Goal: Use online tool/utility: Utilize a website feature to perform a specific function

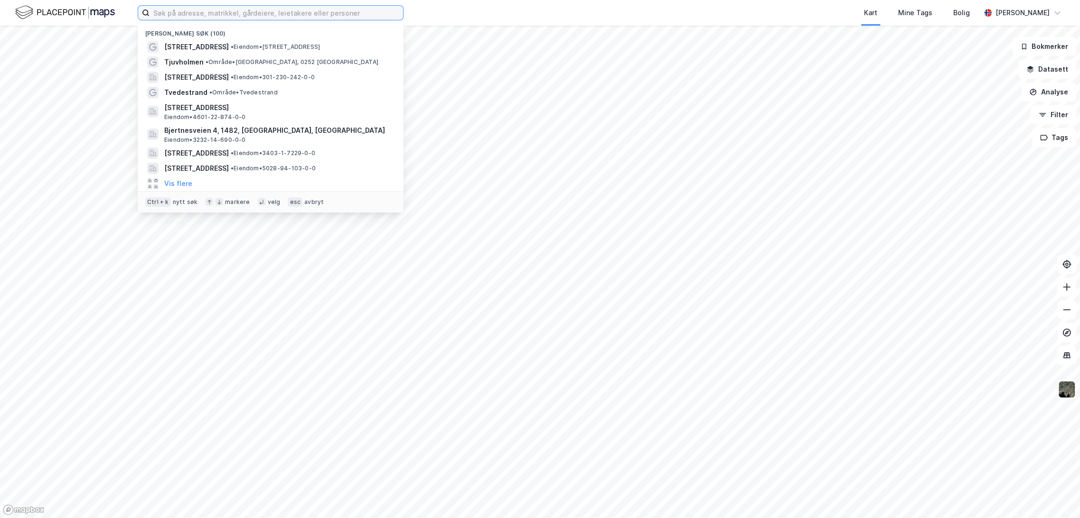
click at [243, 9] on input at bounding box center [276, 13] width 253 height 14
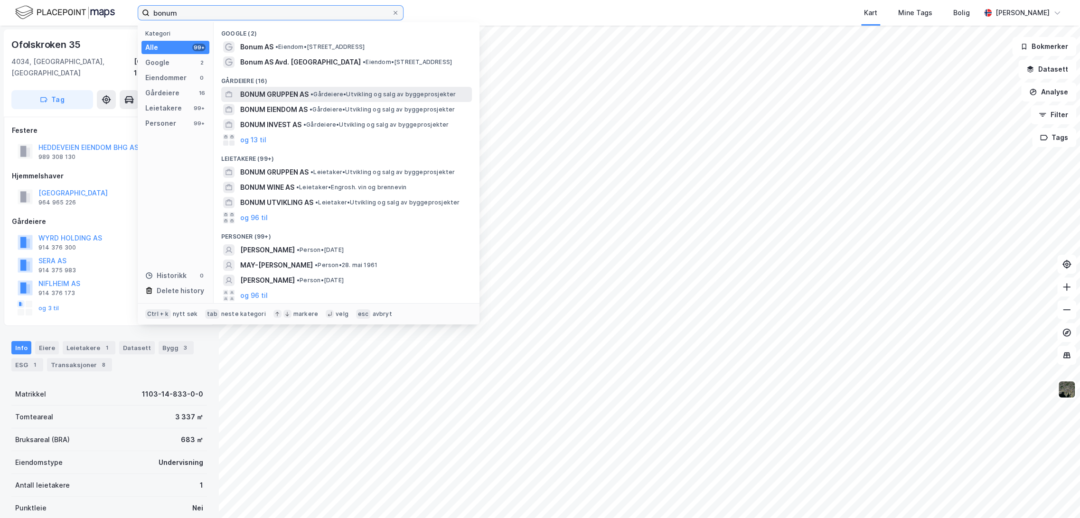
type input "bonum"
click at [300, 94] on span "BONUM GRUPPEN AS" at bounding box center [274, 94] width 68 height 11
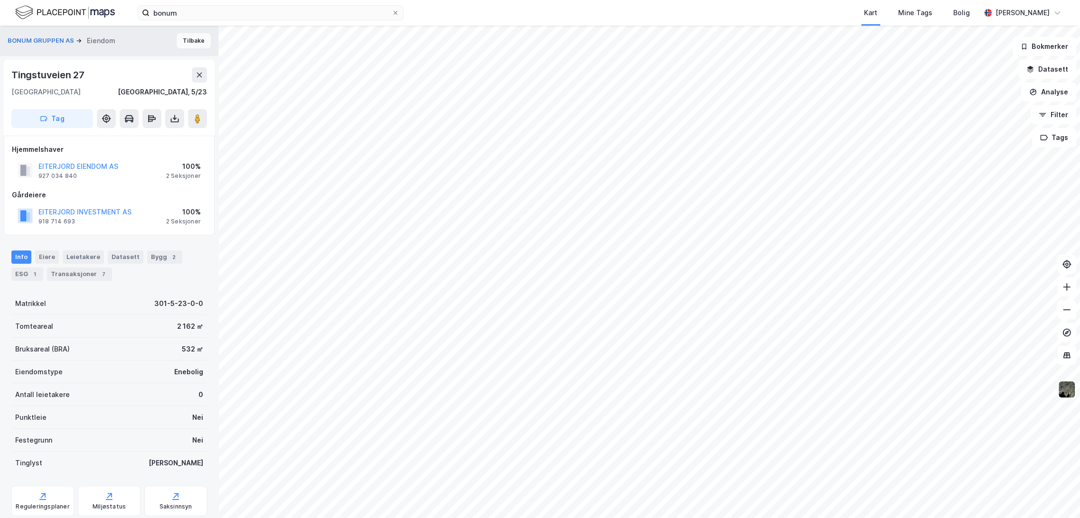
click at [183, 37] on button "Tilbake" at bounding box center [194, 40] width 34 height 15
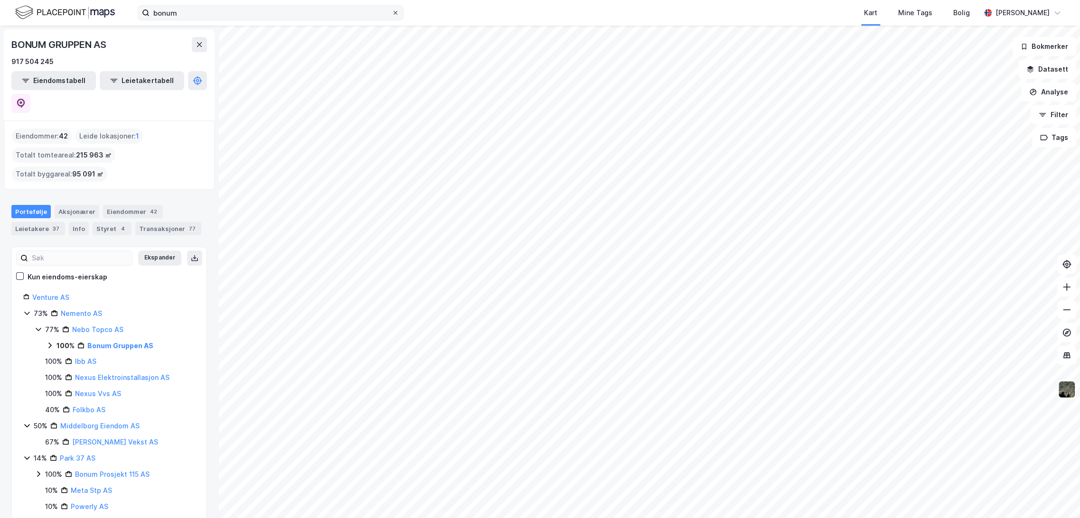
click at [398, 12] on span at bounding box center [396, 13] width 8 height 8
click at [392, 12] on input "bonum" at bounding box center [271, 13] width 242 height 14
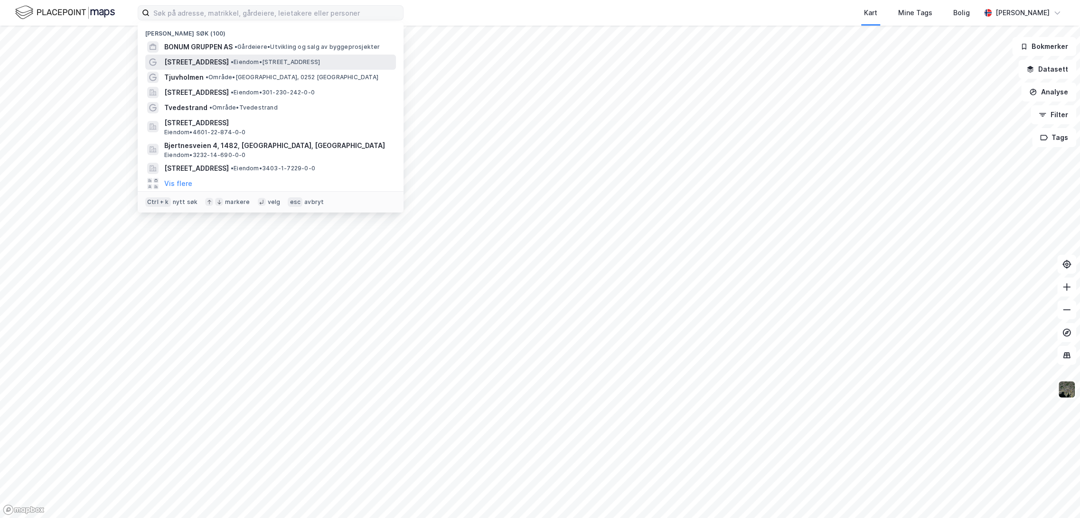
click at [215, 64] on span "[STREET_ADDRESS]" at bounding box center [196, 61] width 65 height 11
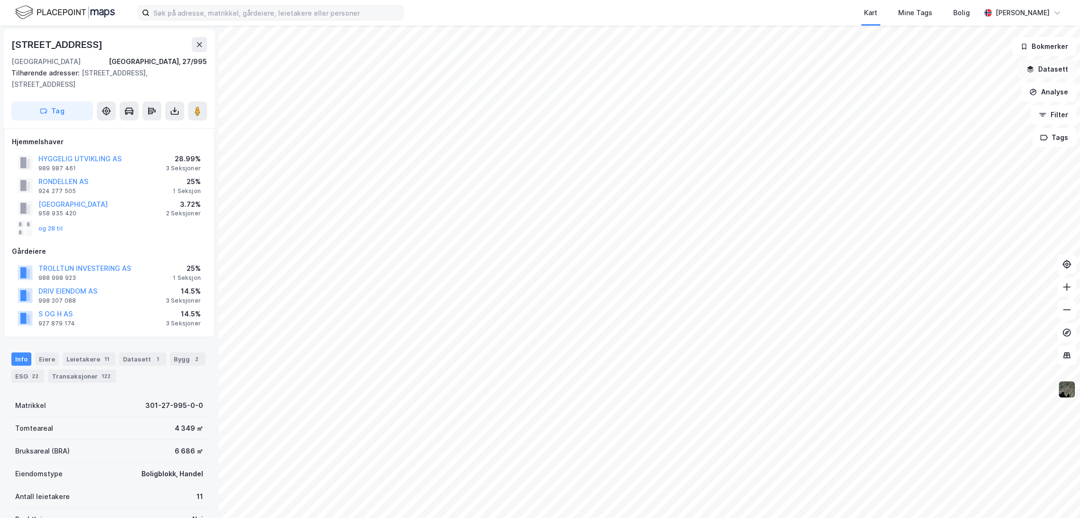
click at [1053, 67] on button "Datasett" at bounding box center [1047, 69] width 58 height 19
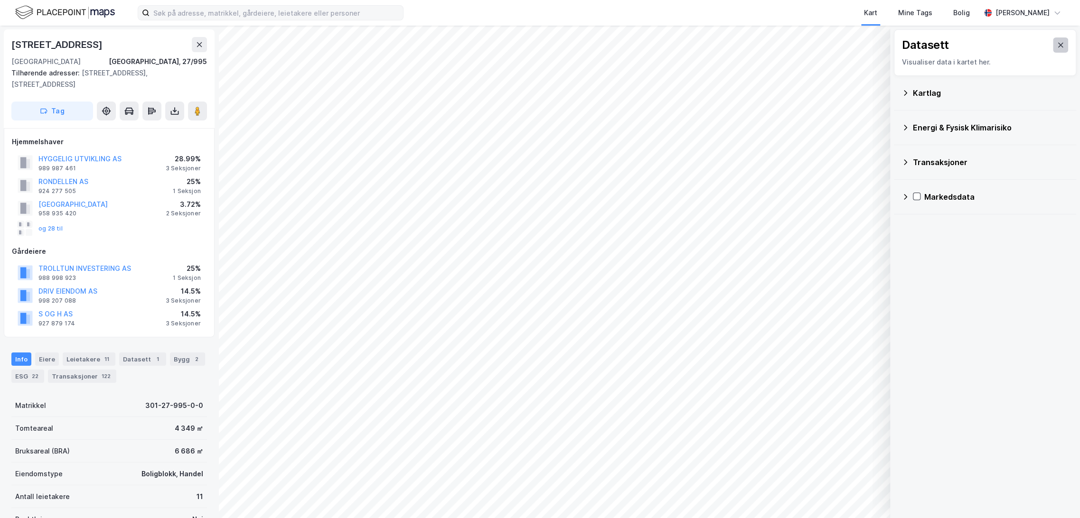
click at [1059, 44] on button at bounding box center [1060, 44] width 15 height 15
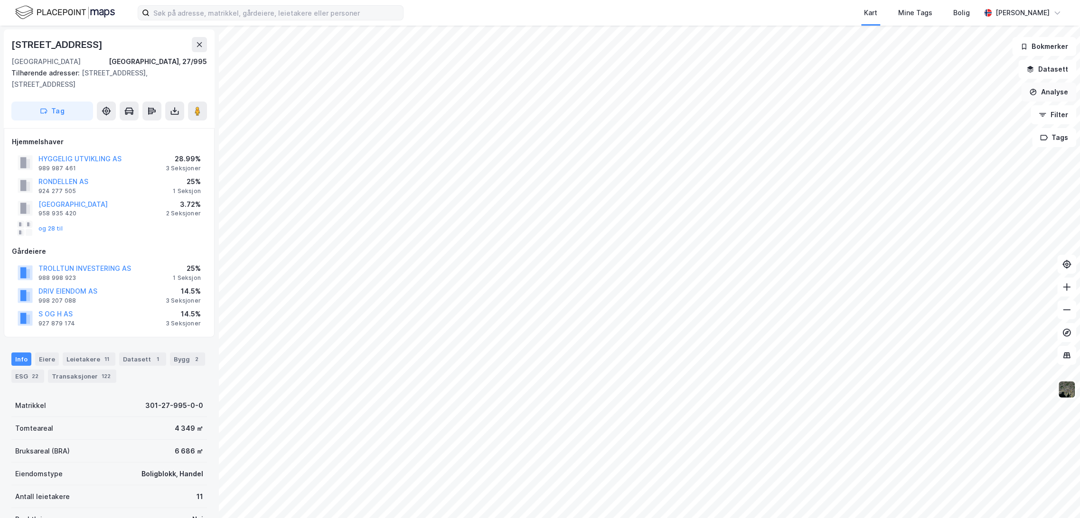
click at [1054, 92] on button "Analyse" at bounding box center [1048, 92] width 55 height 19
click at [945, 96] on div "Mål avstand" at bounding box center [966, 93] width 83 height 8
